Goal: Transaction & Acquisition: Book appointment/travel/reservation

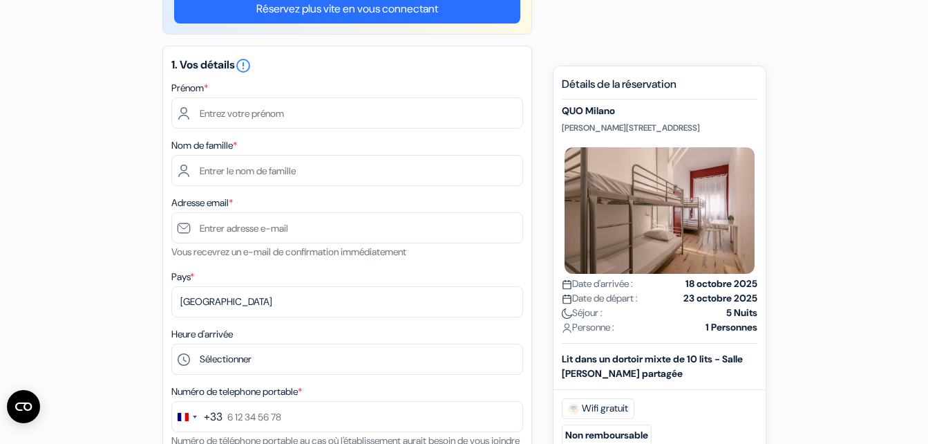
scroll to position [106, 0]
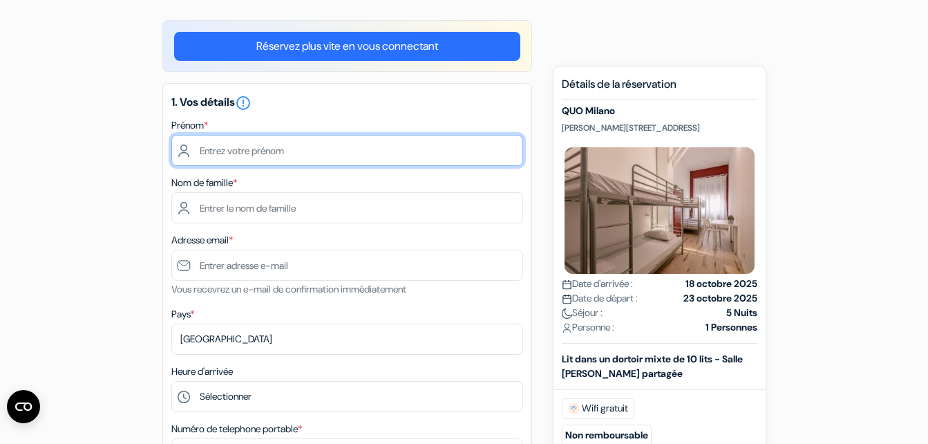
click at [308, 155] on input "text" at bounding box center [347, 150] width 352 height 31
type input "Emilie"
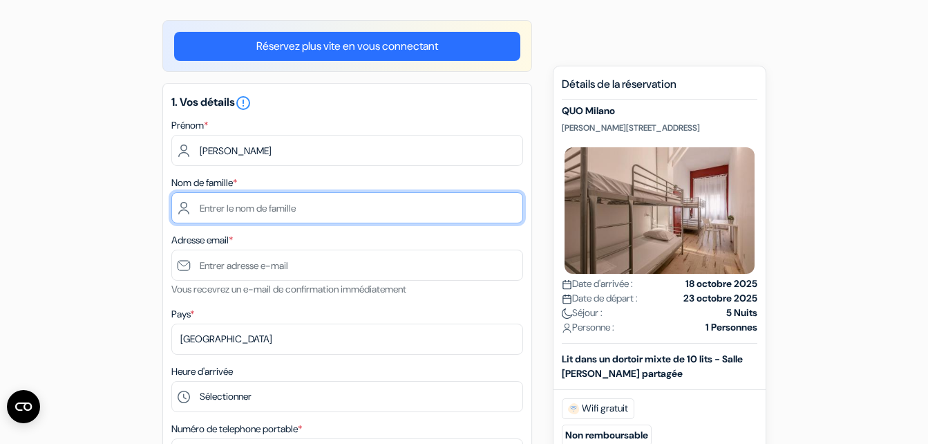
click at [299, 199] on input "text" at bounding box center [347, 207] width 352 height 31
type input "Sadourny"
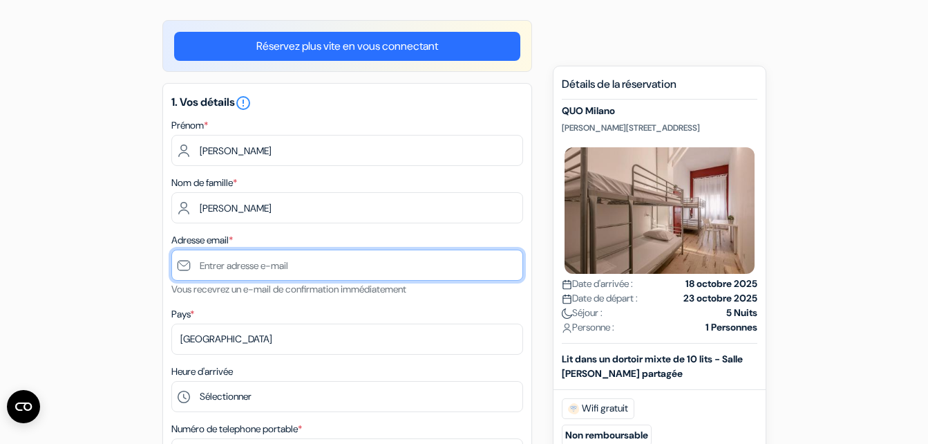
click at [274, 268] on input "text" at bounding box center [347, 265] width 352 height 31
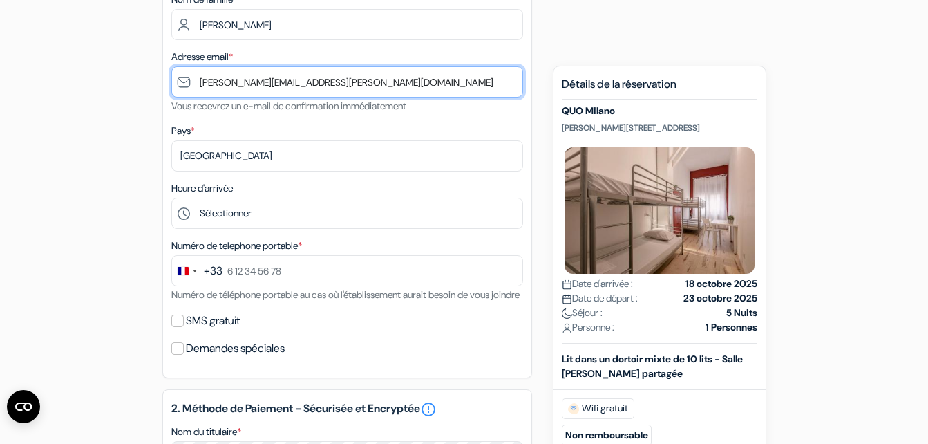
scroll to position [296, 0]
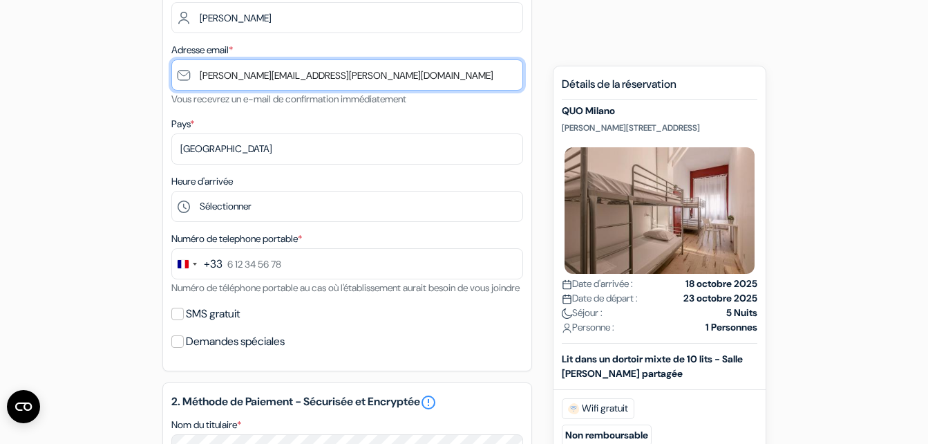
type input "[PERSON_NAME][EMAIL_ADDRESS][DOMAIN_NAME]"
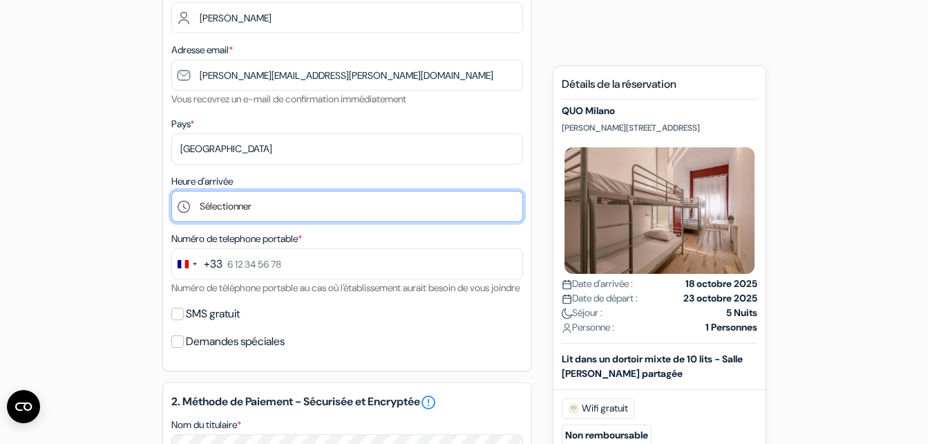
click at [257, 200] on select "Sélectionner 1:00 2:00 3:00 4:00 5:00 6:00 7:00 8:00 9:00 10:00 11:00 12:00 13:…" at bounding box center [347, 206] width 352 height 31
select select "12"
click at [171, 191] on select "Sélectionner 1:00 2:00 3:00 4:00 5:00 6:00 7:00 8:00 9:00 10:00 11:00 12:00 13:…" at bounding box center [347, 206] width 352 height 31
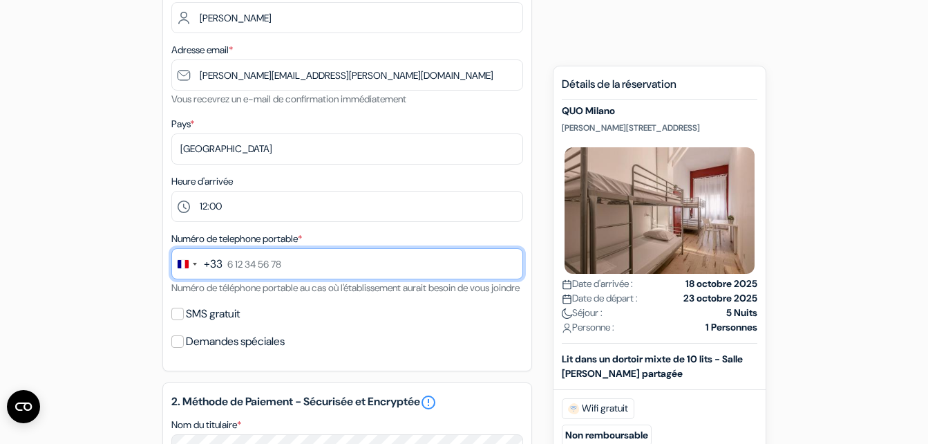
click at [278, 267] on input "text" at bounding box center [347, 263] width 352 height 31
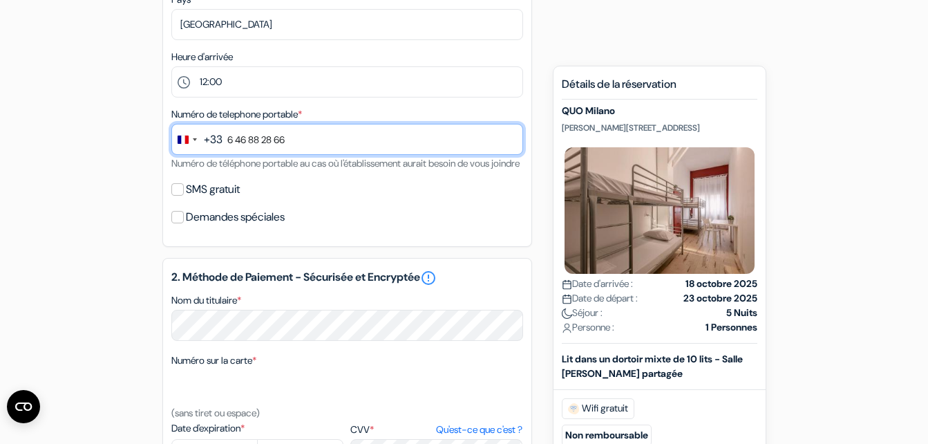
scroll to position [501, 0]
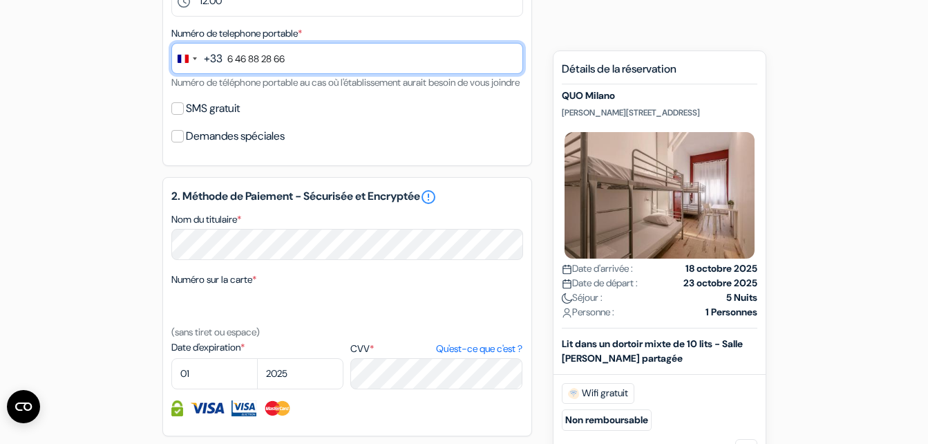
type input "6 46 88 28 66"
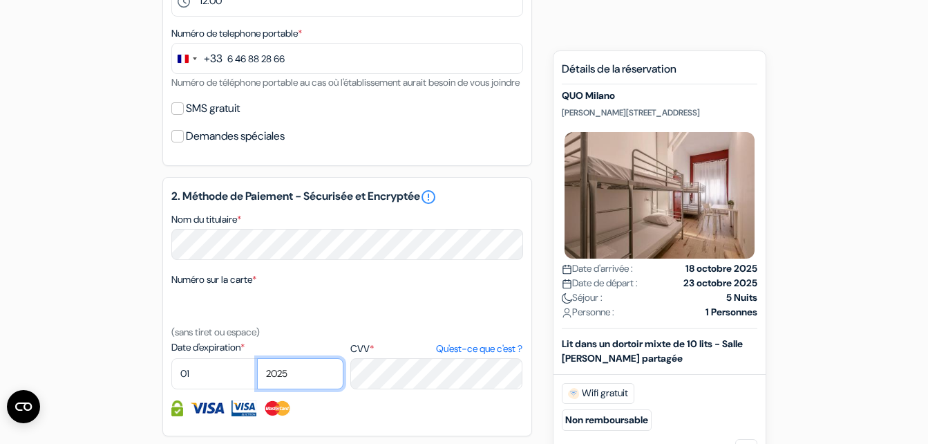
click at [303, 389] on select "2025 2026 2027 2028 2029 2030 2031 2032 2033 2034 2035 2036 2037 2038 2039 2040…" at bounding box center [300, 373] width 86 height 31
select select "2029"
click at [257, 375] on select "2025 2026 2027 2028 2029 2030 2031 2032 2033 2034 2035 2036 2037 2038 2039 2040…" at bounding box center [300, 373] width 86 height 31
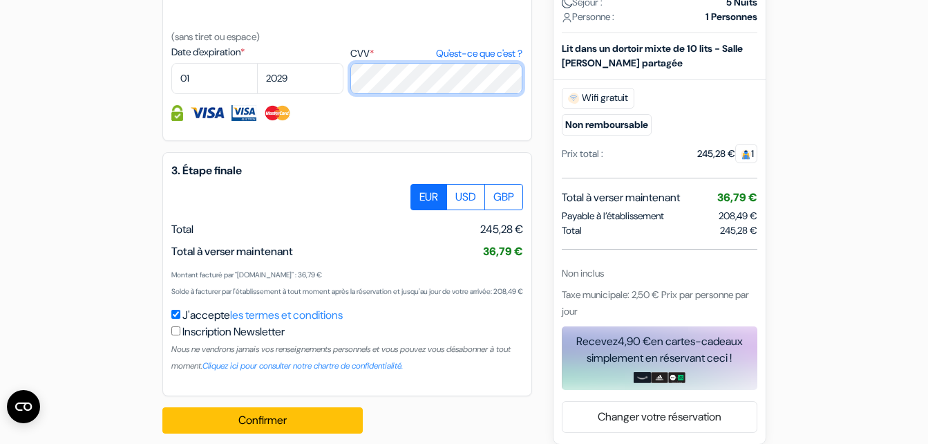
scroll to position [844, 0]
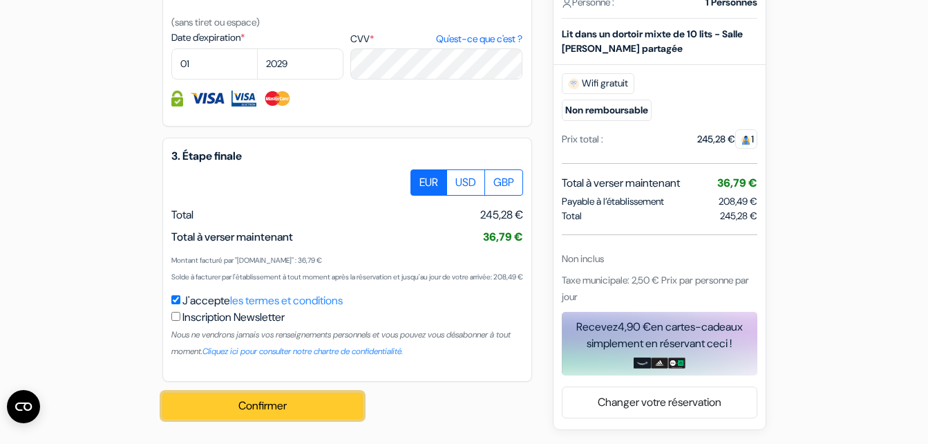
click at [339, 409] on button "Confirmer Loading..." at bounding box center [262, 406] width 200 height 26
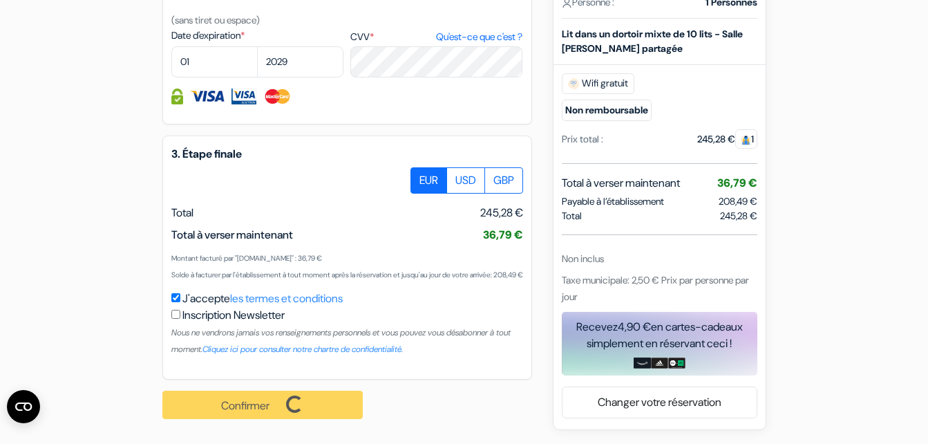
click at [341, 408] on div "Confirmer Loading... Traitement de la demande..." at bounding box center [270, 404] width 216 height 50
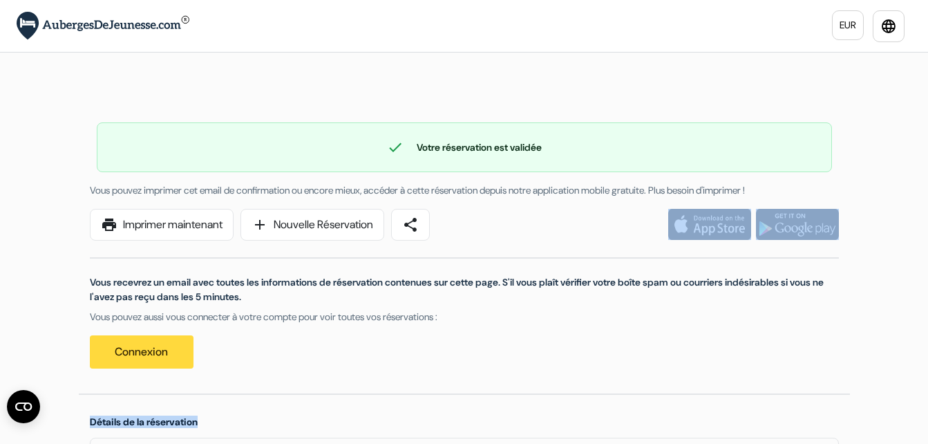
drag, startPoint x: 0, startPoint y: 0, endPoint x: 352, endPoint y: 301, distance: 463.3
